Goal: Find specific page/section: Find specific page/section

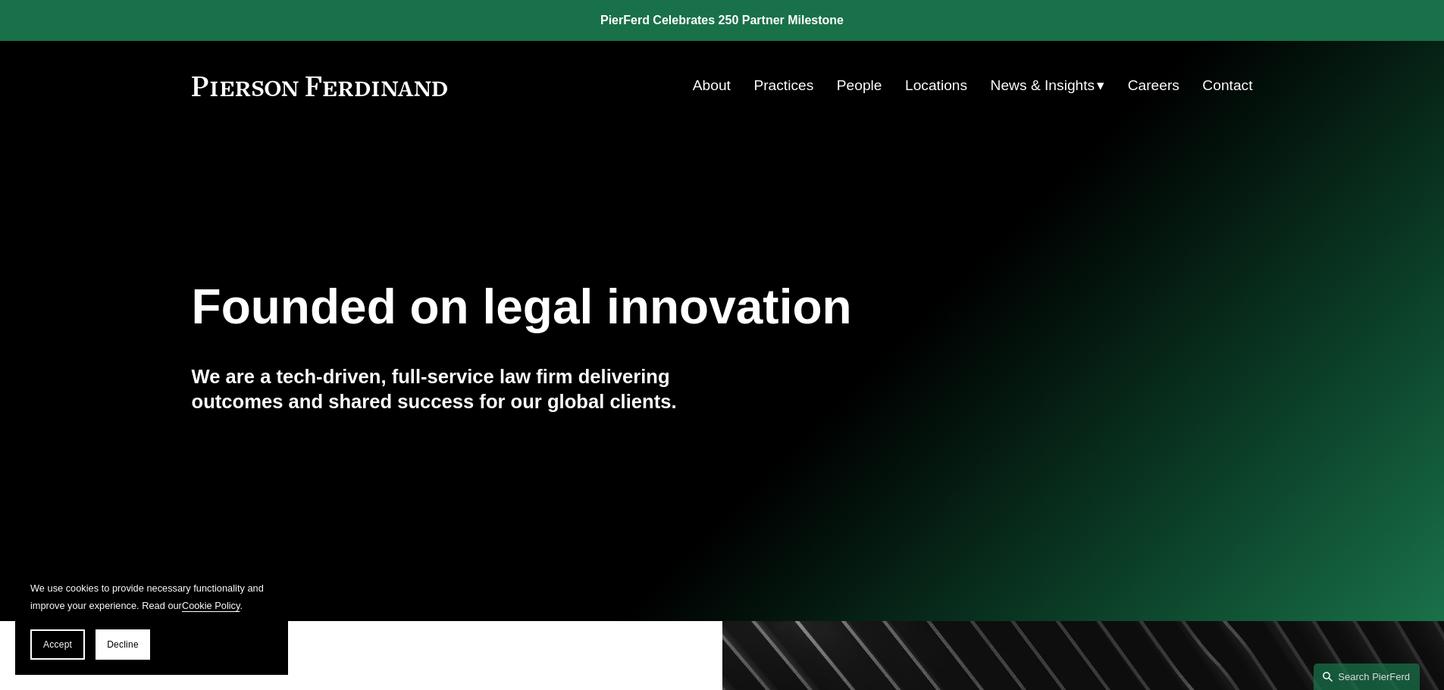
click at [847, 83] on link "People" at bounding box center [859, 85] width 45 height 29
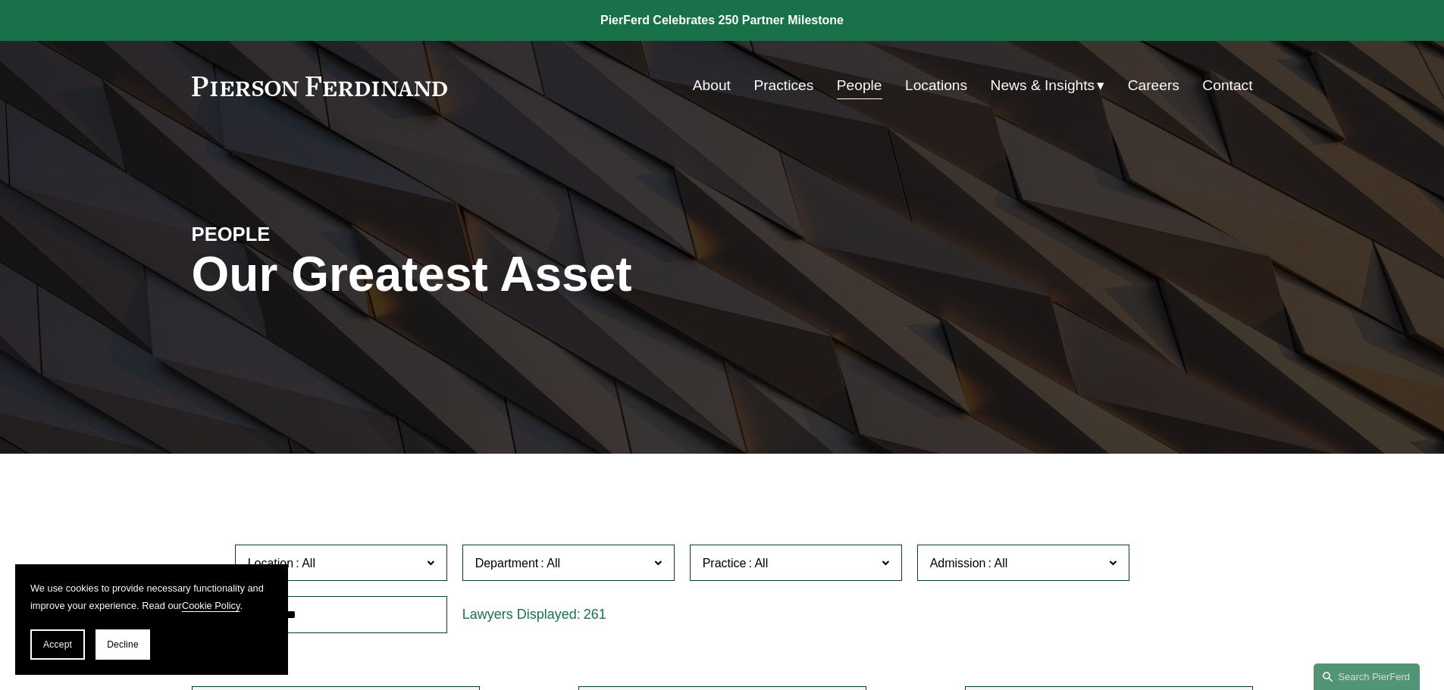
click at [356, 621] on input "text" at bounding box center [341, 614] width 212 height 37
click at [42, 650] on button "Accept" at bounding box center [57, 645] width 55 height 30
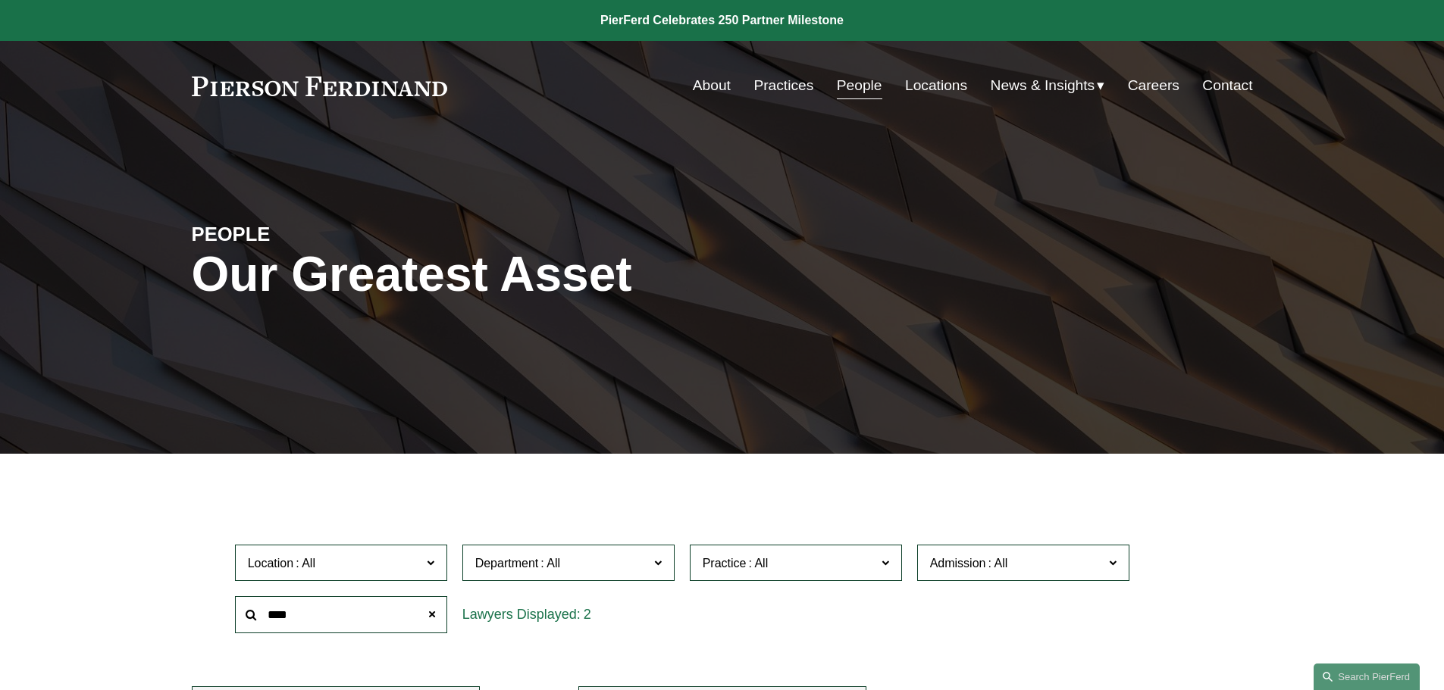
click at [324, 615] on input "****" at bounding box center [341, 614] width 212 height 37
type input "*******"
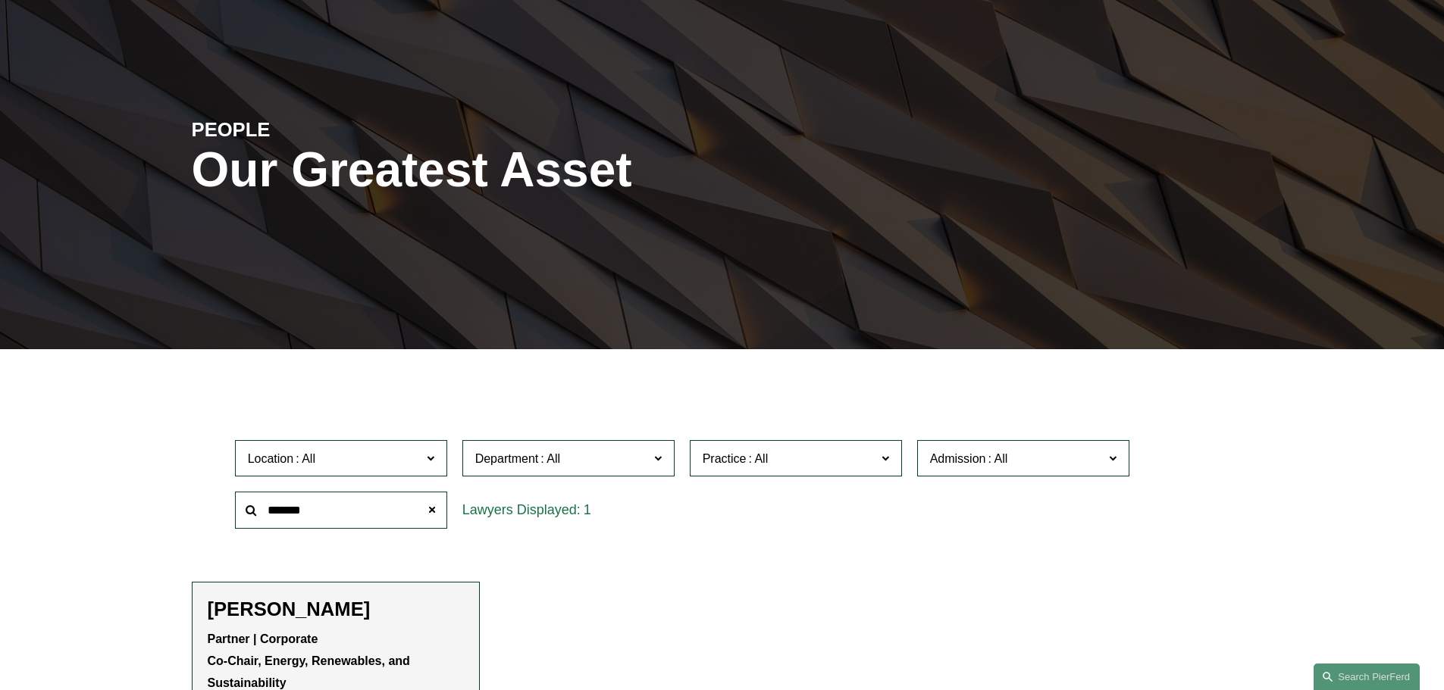
scroll to position [303, 0]
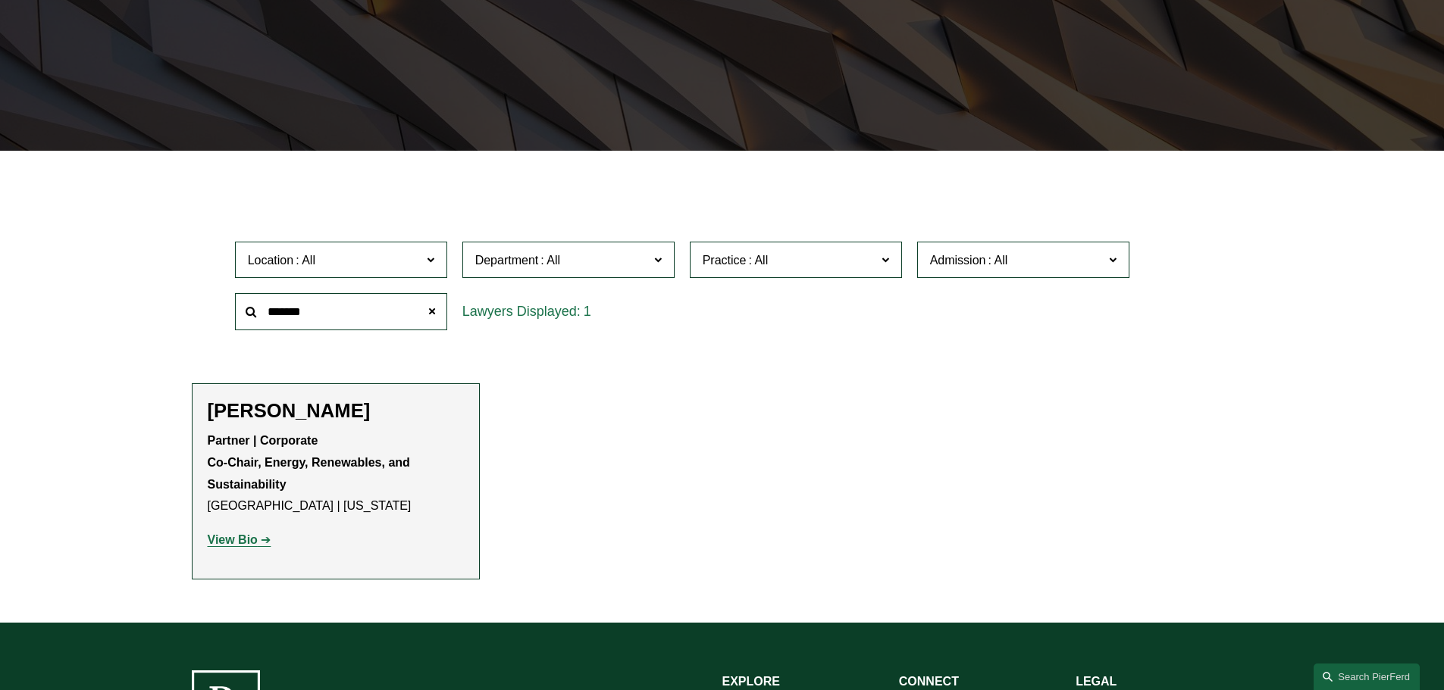
click at [231, 537] on strong "View Bio" at bounding box center [233, 540] width 50 height 13
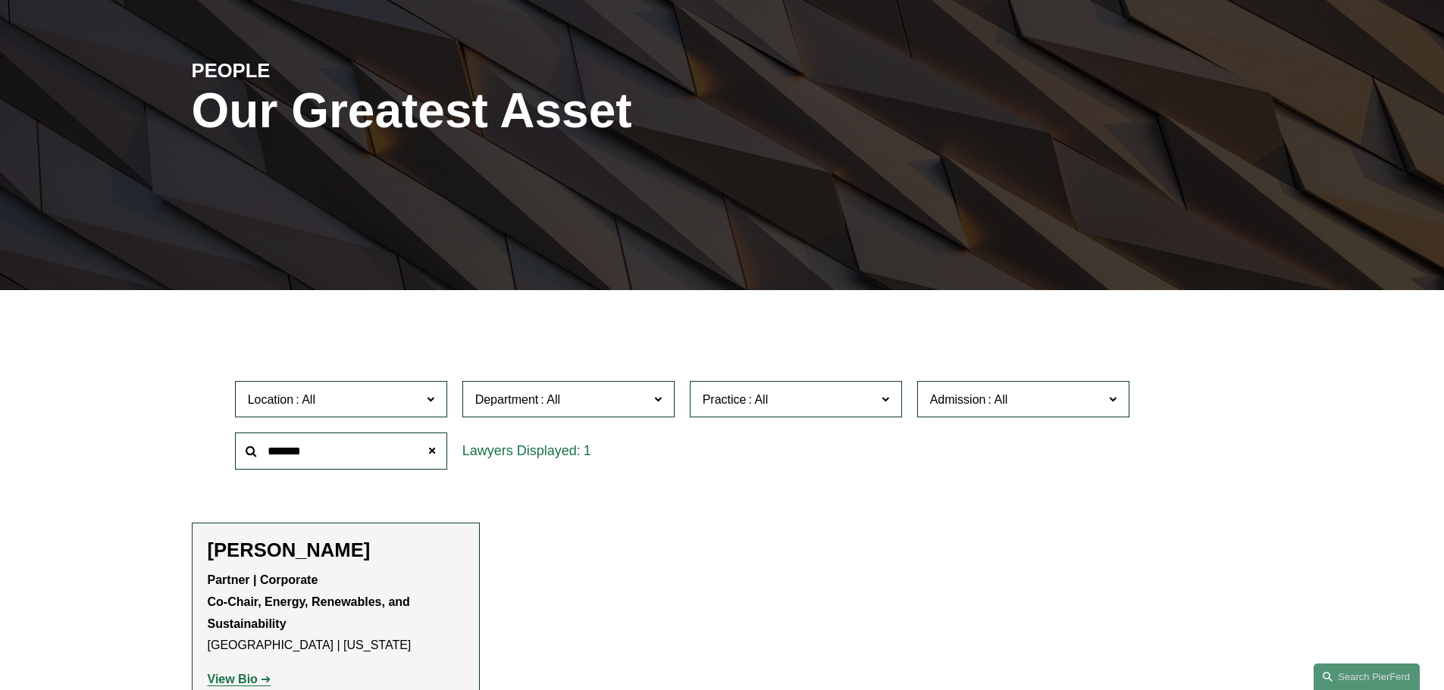
scroll to position [0, 0]
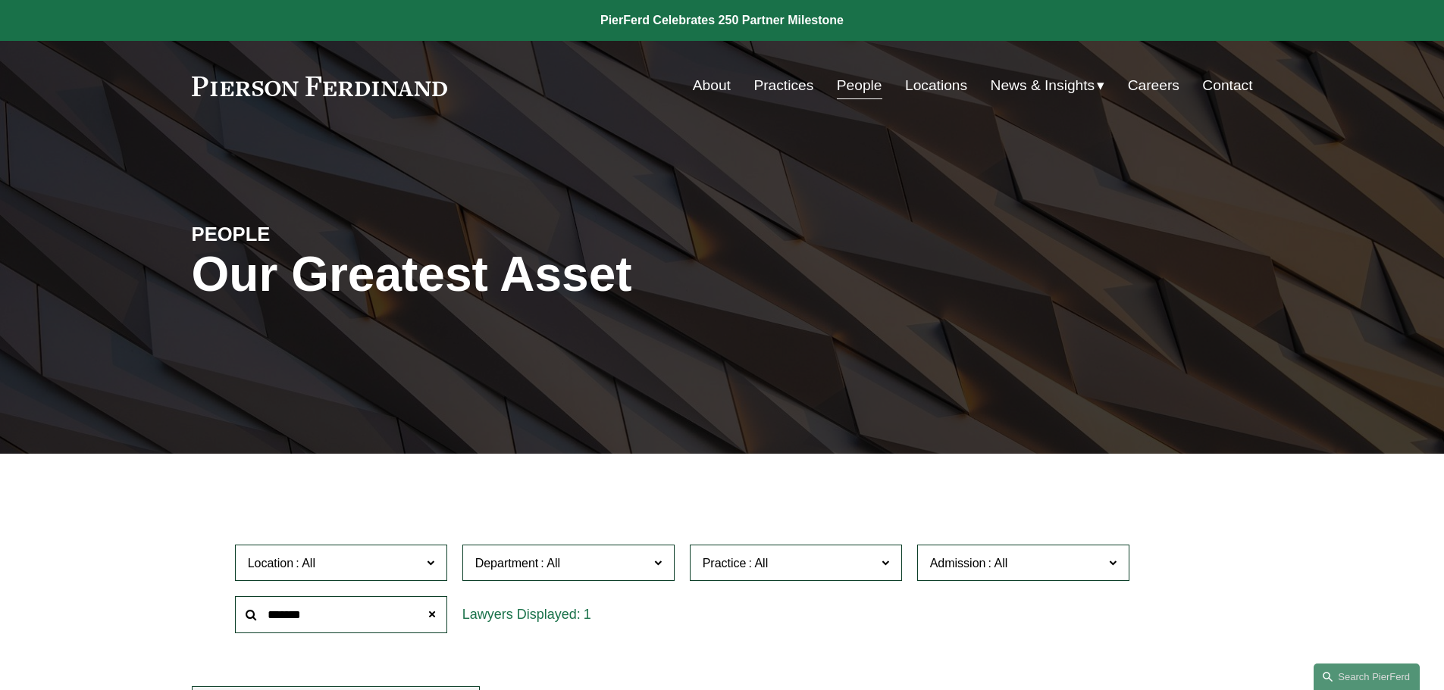
click at [933, 80] on link "Locations" at bounding box center [936, 85] width 62 height 29
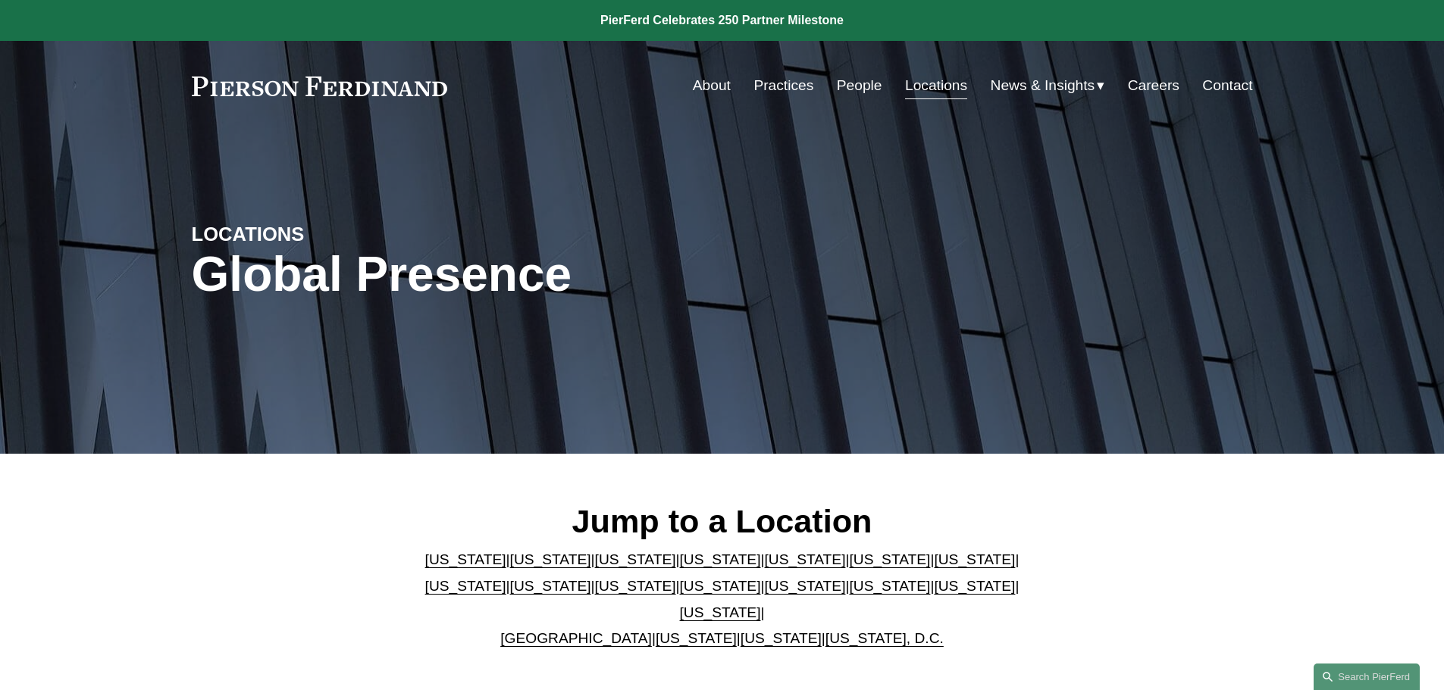
click at [849, 568] on link "[US_STATE]" at bounding box center [889, 560] width 81 height 16
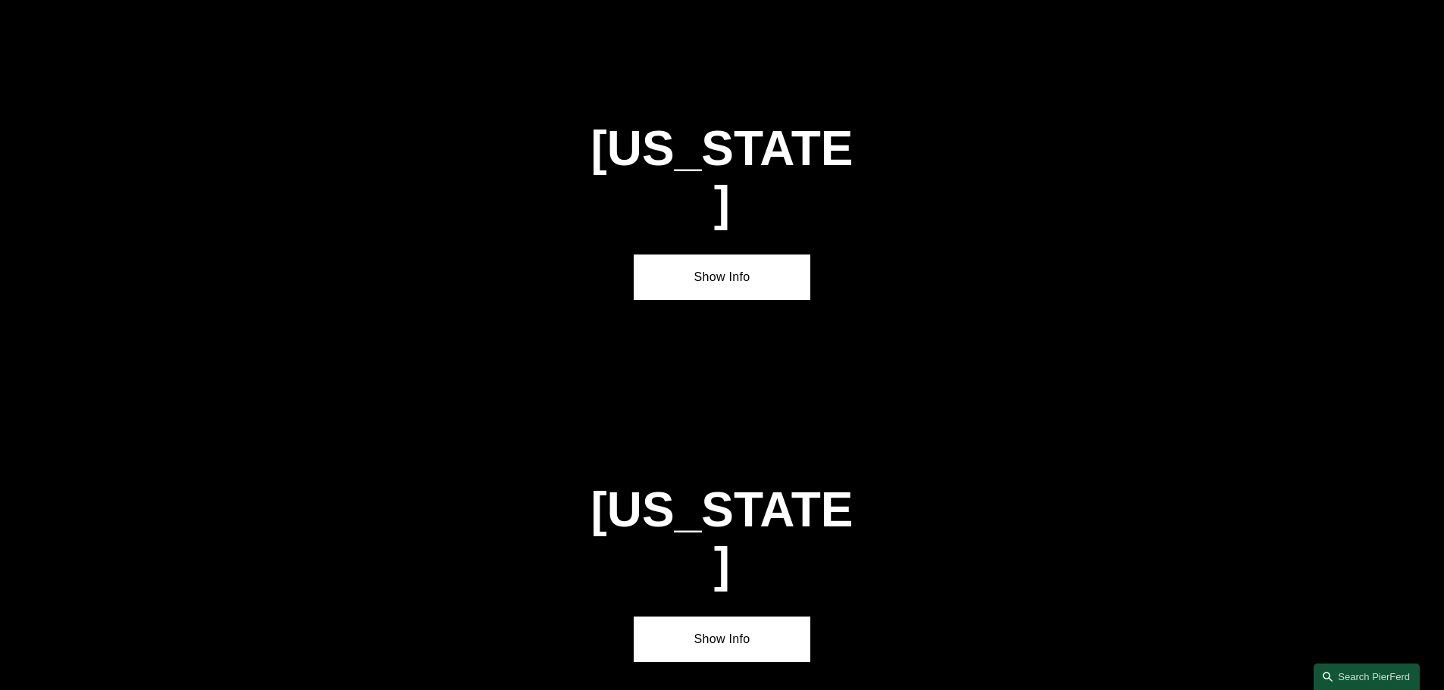
scroll to position [2284, 0]
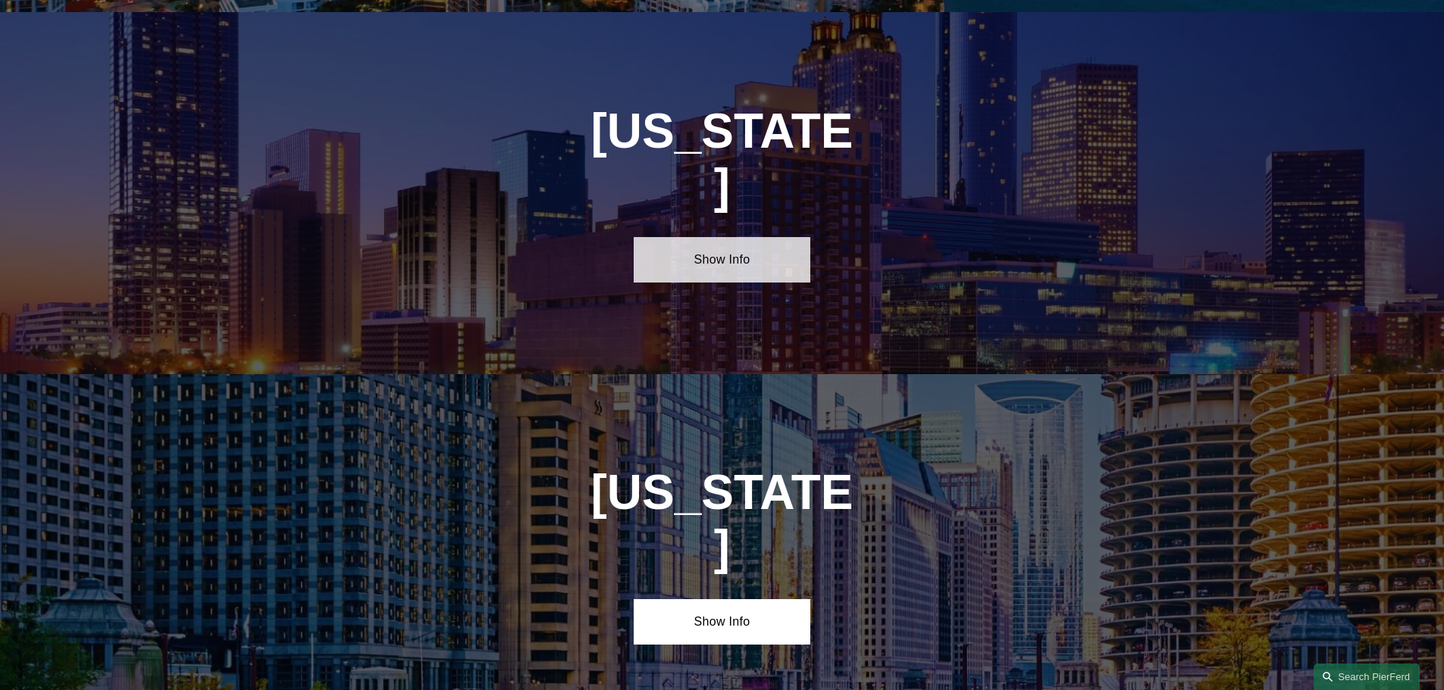
click at [718, 237] on link "Show Info" at bounding box center [722, 259] width 177 height 45
